Goal: Information Seeking & Learning: Learn about a topic

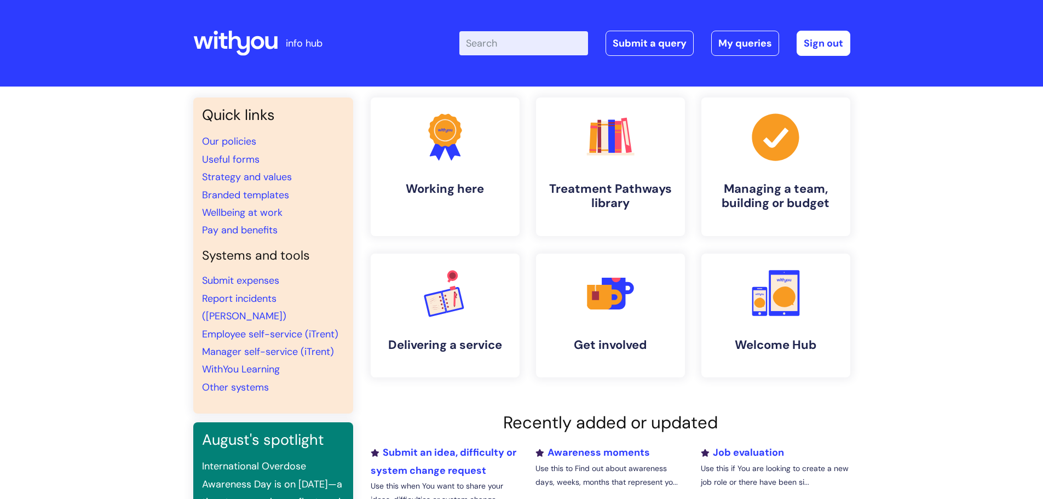
click at [513, 44] on input "Enter your search term here..." at bounding box center [523, 43] width 129 height 24
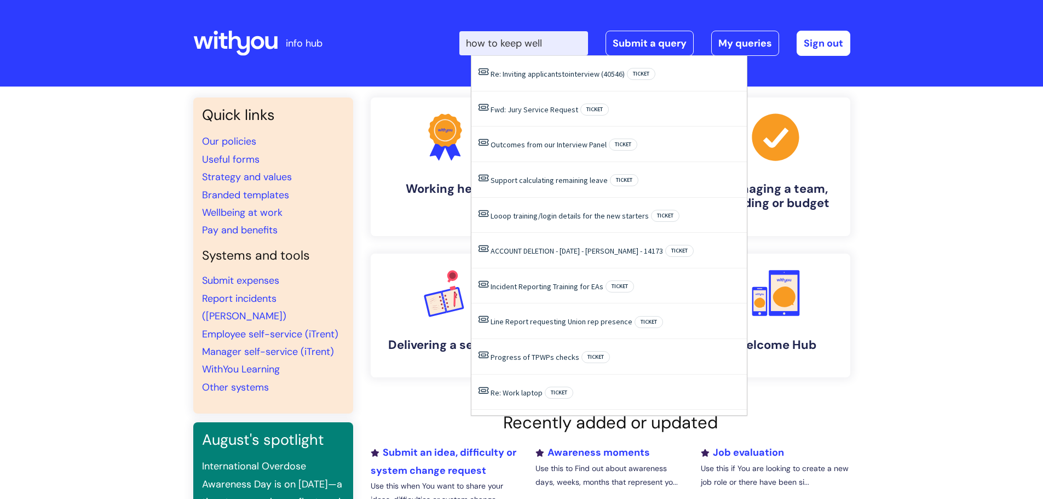
type input "how to keep well"
click button "Search" at bounding box center [0, 0] width 0 height 0
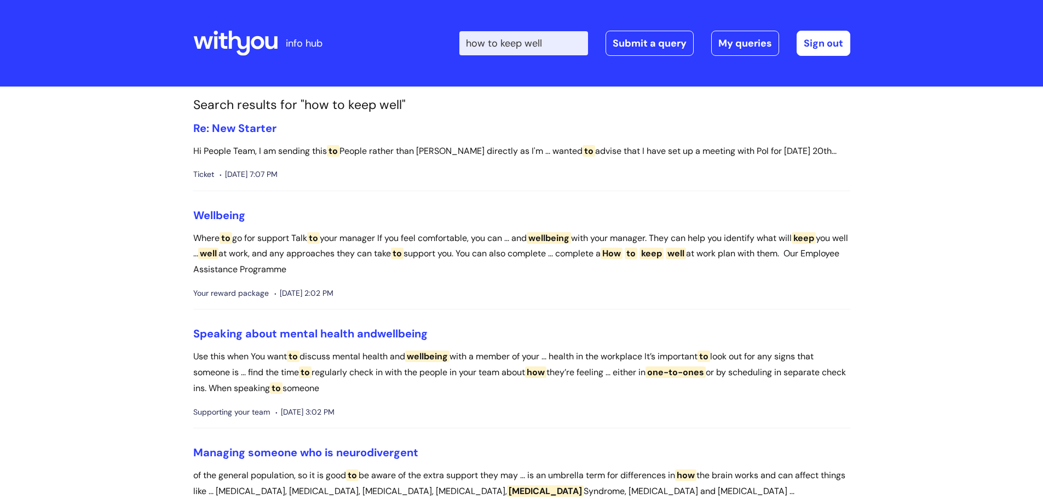
click at [561, 42] on input "how to keep well" at bounding box center [523, 43] width 129 height 24
click at [206, 219] on span "Wellbeing" at bounding box center [219, 215] width 52 height 14
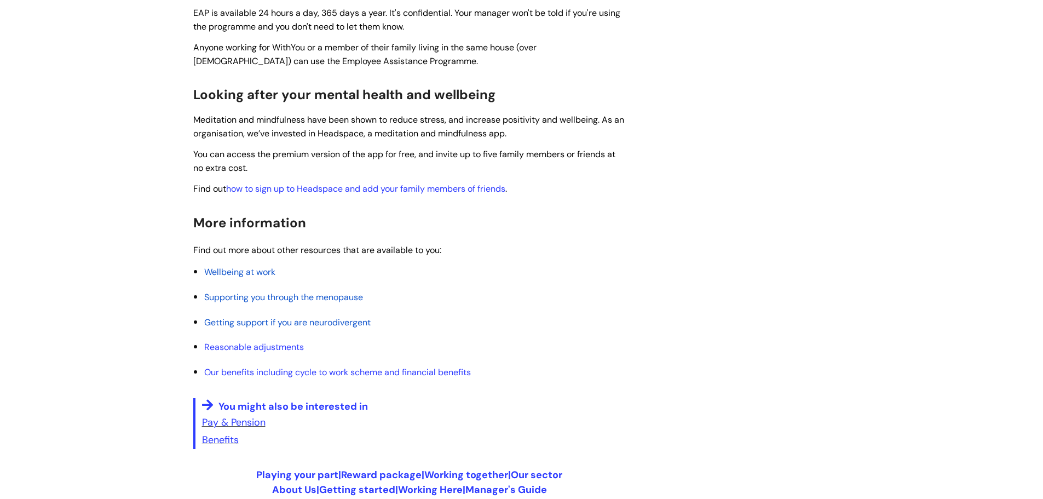
scroll to position [219, 0]
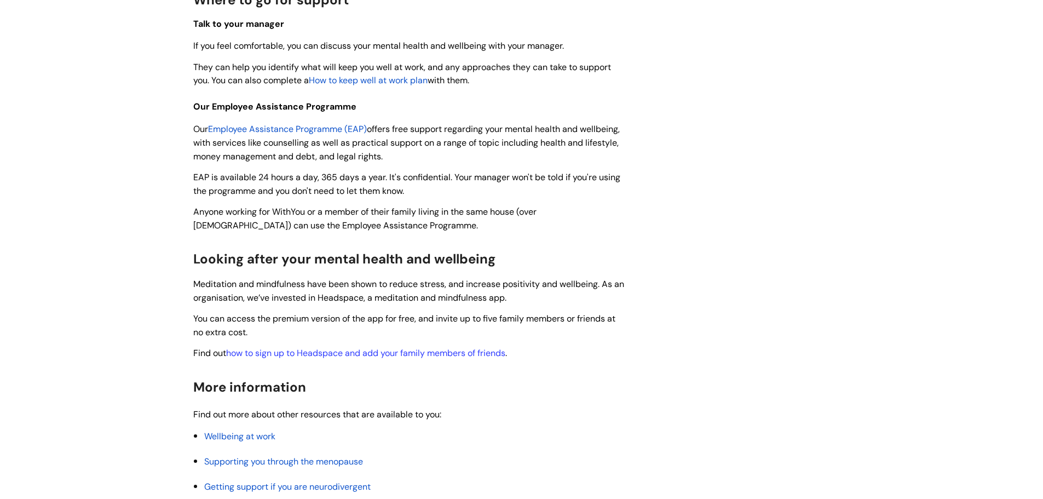
click at [384, 83] on span "How to keep well at work plan" at bounding box center [368, 79] width 119 height 11
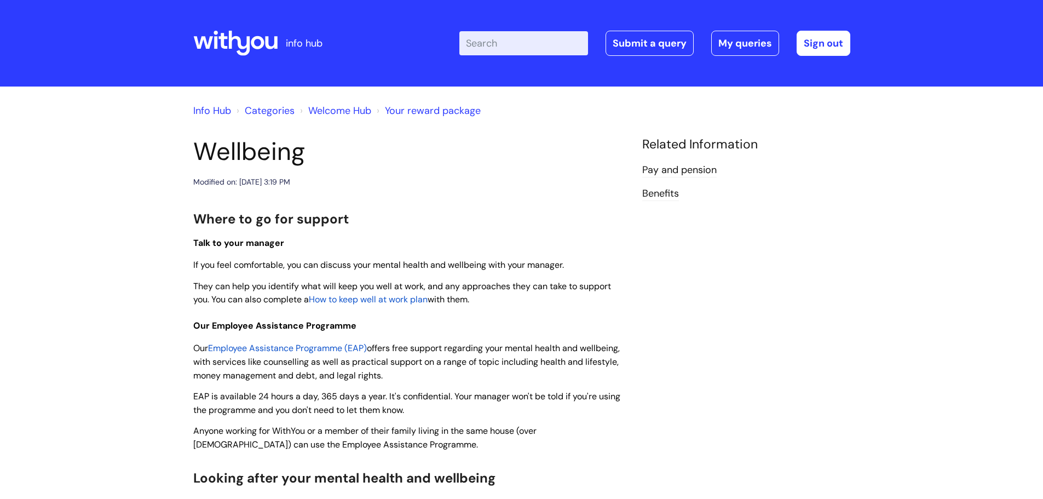
click at [525, 50] on input "Enter your search term here..." at bounding box center [523, 43] width 129 height 24
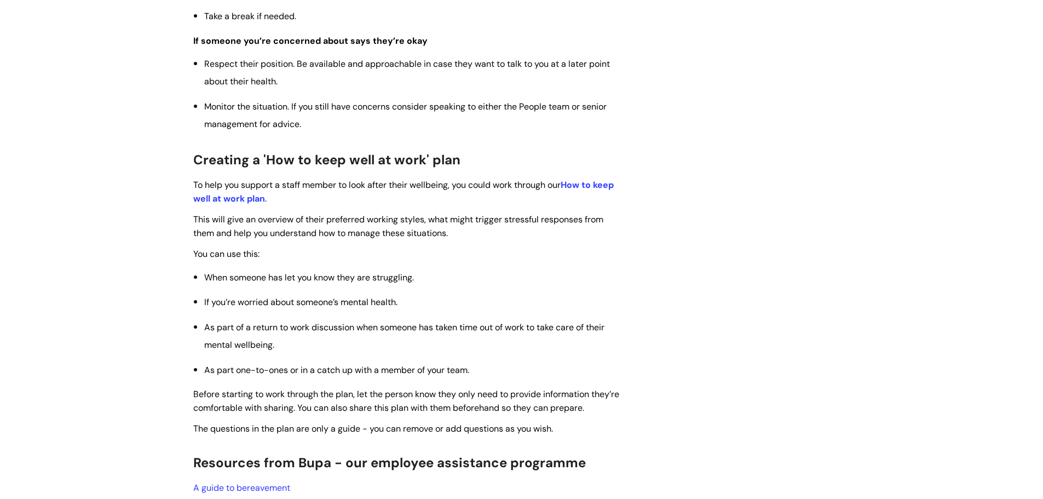
scroll to position [1095, 0]
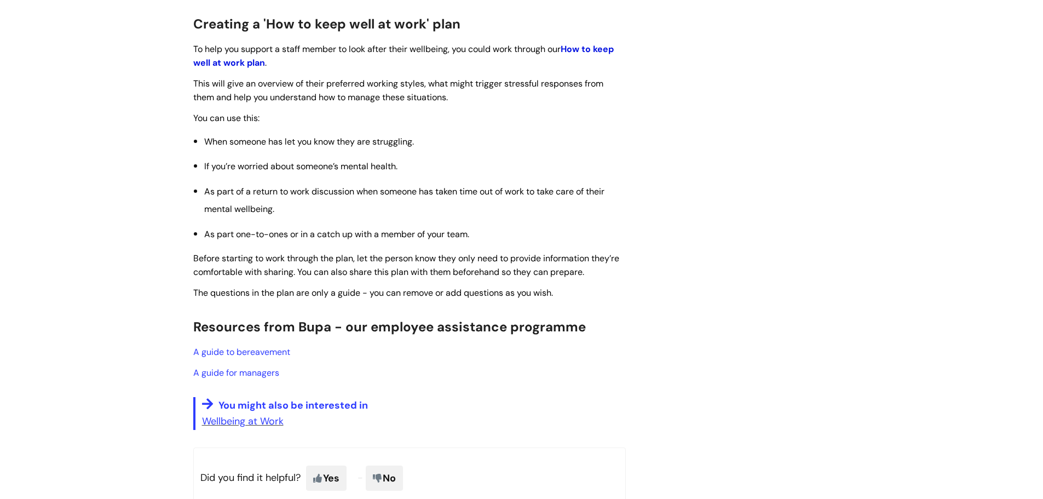
click at [227, 68] on link "How to keep well at work plan" at bounding box center [403, 55] width 420 height 25
